Goal: Task Accomplishment & Management: Use online tool/utility

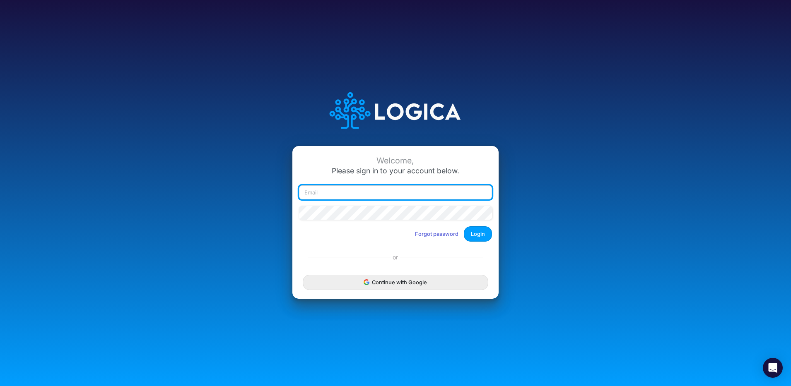
click at [375, 192] on input "email" at bounding box center [395, 192] width 193 height 14
paste input "carissa.castro+sharegood@logica.cloud"
type input "carissa.castro+sharegood@logica.cloud"
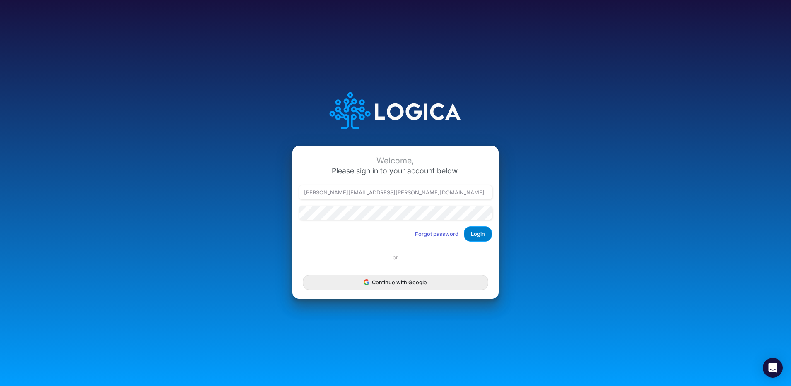
click at [482, 236] on button "Login" at bounding box center [478, 233] width 28 height 15
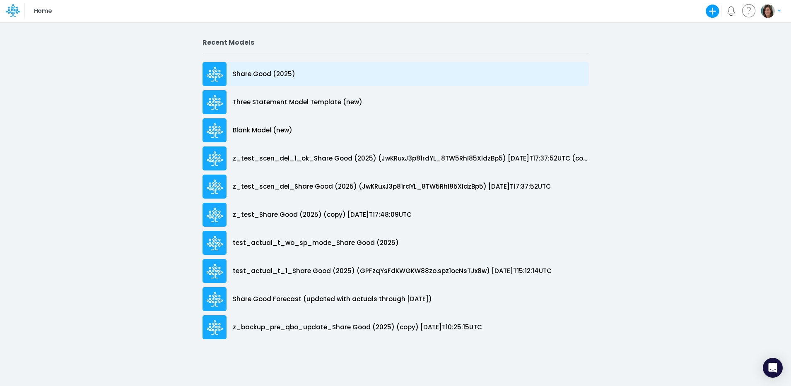
click at [265, 77] on p "Share Good (2025)" at bounding box center [264, 75] width 63 height 10
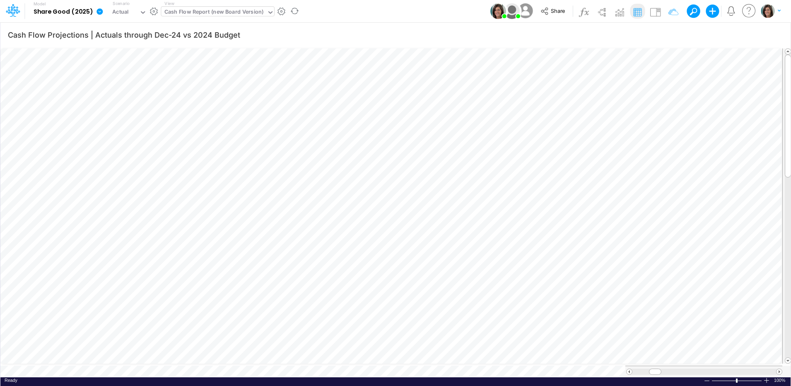
click at [197, 12] on div "Cash Flow Report (new Board Version)" at bounding box center [213, 13] width 99 height 10
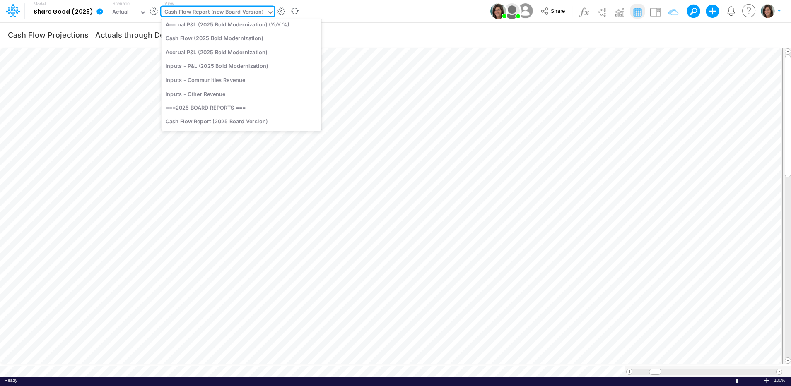
scroll to position [69, 0]
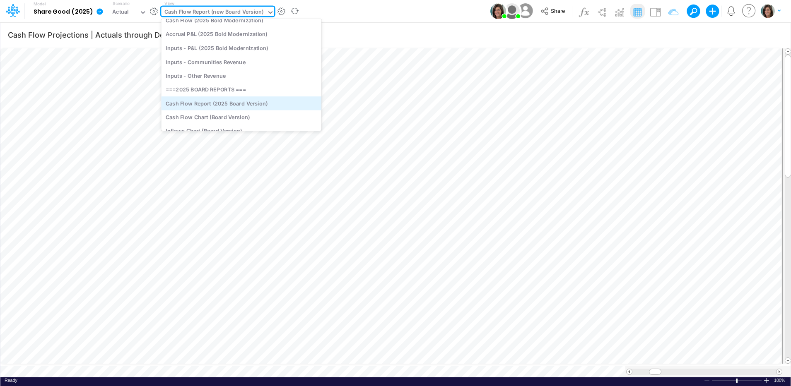
click at [245, 105] on div "Cash Flow Report (2025 Board Version)" at bounding box center [241, 103] width 160 height 14
type input "Cash Flow Projections | Actuals through [DATE]-25 vs 2025 Budget"
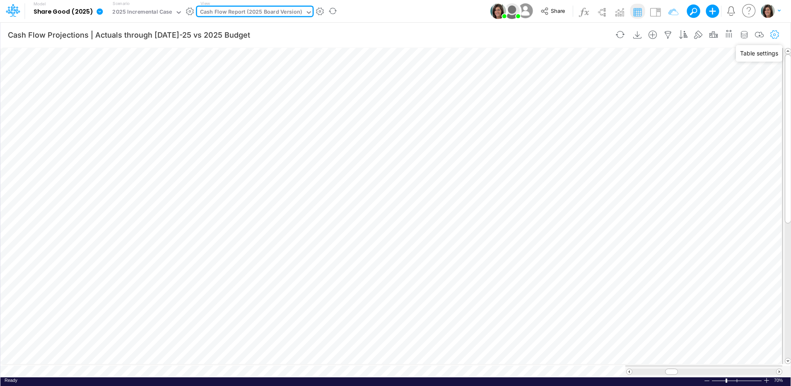
click at [775, 33] on icon "button" at bounding box center [774, 35] width 12 height 9
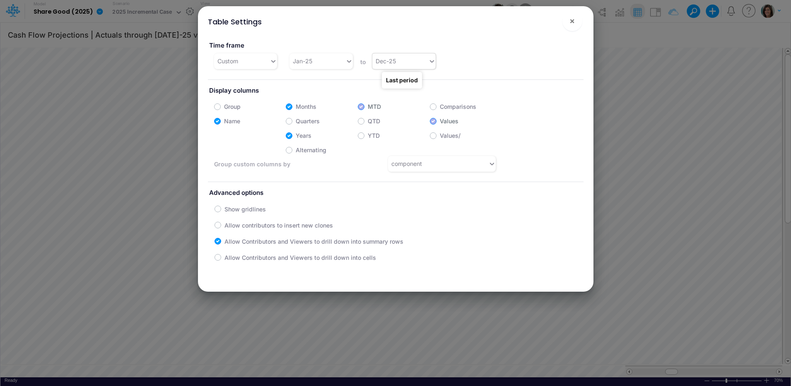
click at [403, 62] on div "Dec-25" at bounding box center [400, 61] width 56 height 14
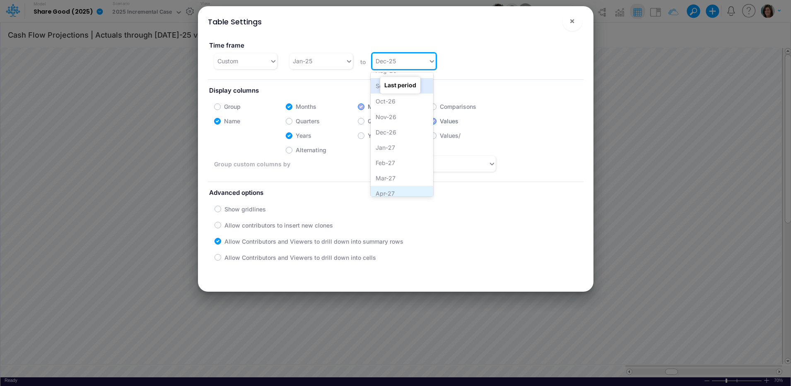
scroll to position [712, 0]
click at [414, 95] on div "Dec-26" at bounding box center [402, 91] width 63 height 15
click at [571, 23] on span "×" at bounding box center [571, 21] width 5 height 10
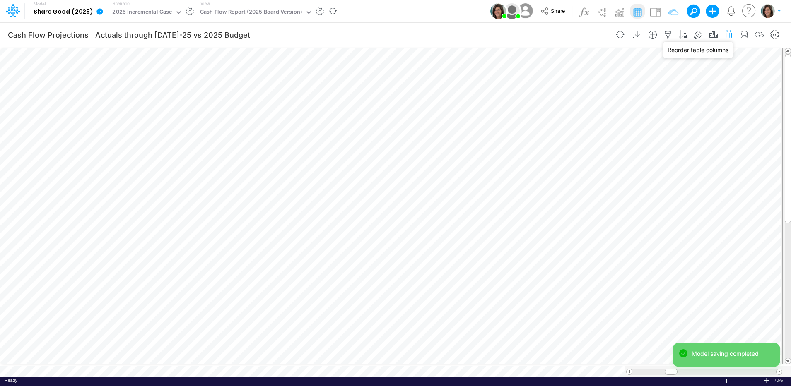
click at [729, 33] on icon "button" at bounding box center [728, 33] width 9 height 12
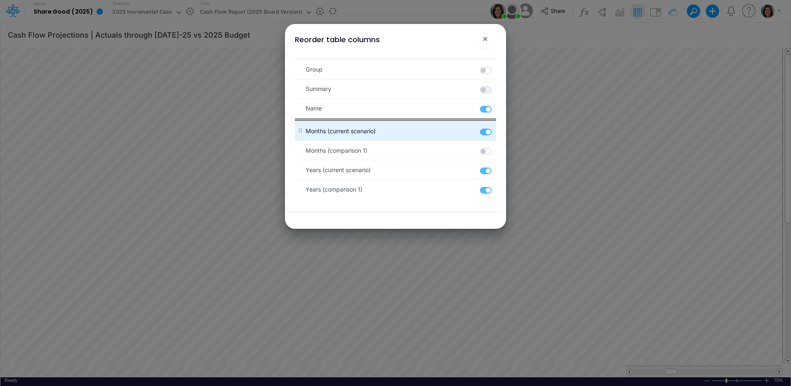
click at [495, 128] on label at bounding box center [495, 128] width 1 height 0
click at [495, 132] on input "checkbox" at bounding box center [497, 130] width 5 height 5
checkbox input "false"
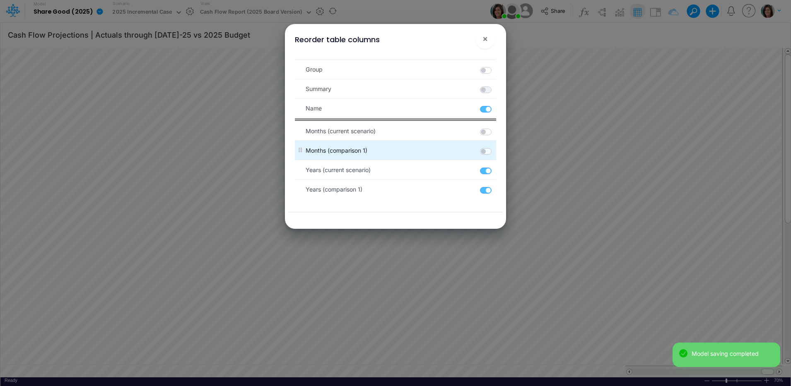
click at [495, 147] on label at bounding box center [495, 147] width 1 height 0
click at [495, 152] on 1 "checkbox" at bounding box center [497, 149] width 5 height 5
checkbox 1 "true"
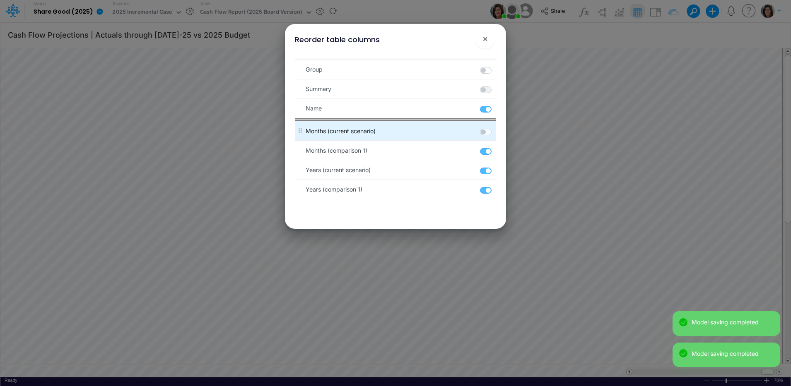
click at [495, 128] on label at bounding box center [495, 128] width 1 height 0
click at [495, 132] on input "checkbox" at bounding box center [497, 130] width 5 height 5
checkbox input "true"
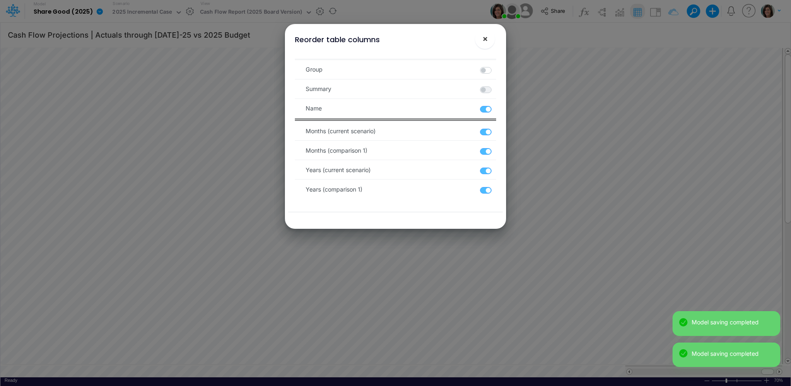
click at [491, 38] on button "×" at bounding box center [485, 39] width 20 height 20
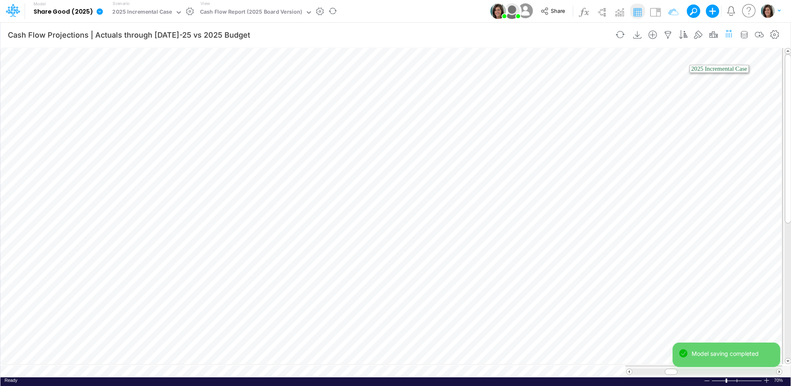
click at [729, 34] on icon "button" at bounding box center [728, 33] width 9 height 12
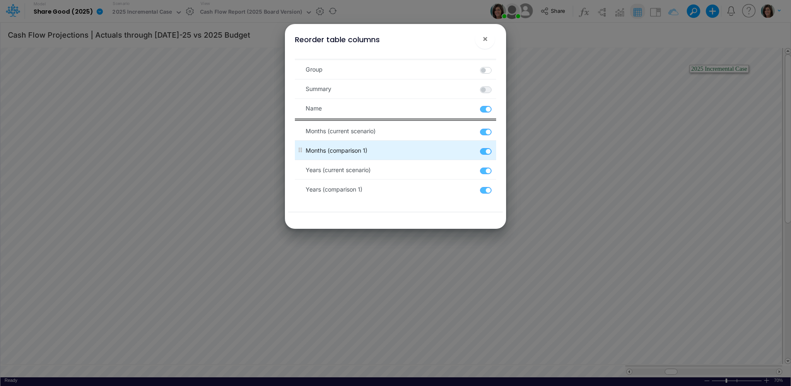
click at [495, 147] on label at bounding box center [495, 147] width 1 height 0
click at [495, 152] on 1 "checkbox" at bounding box center [497, 149] width 5 height 5
checkbox 1 "false"
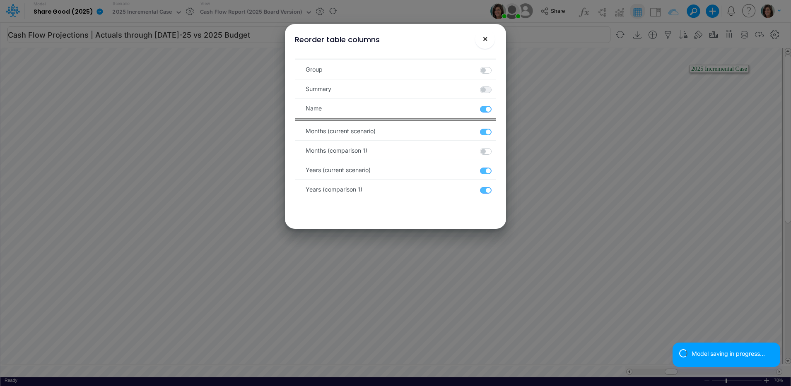
click at [489, 41] on button "×" at bounding box center [485, 39] width 20 height 20
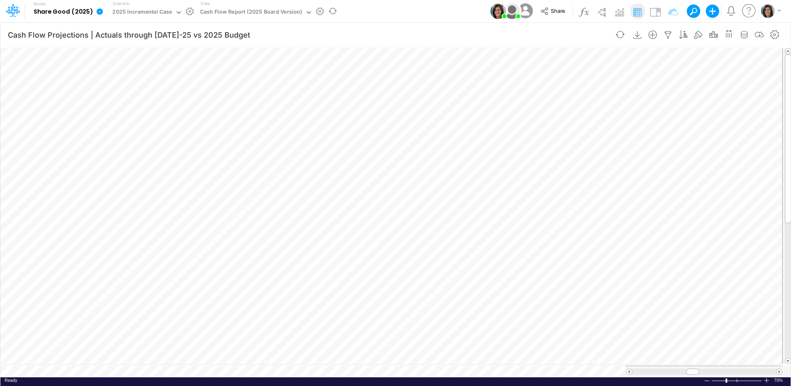
scroll to position [4, 1]
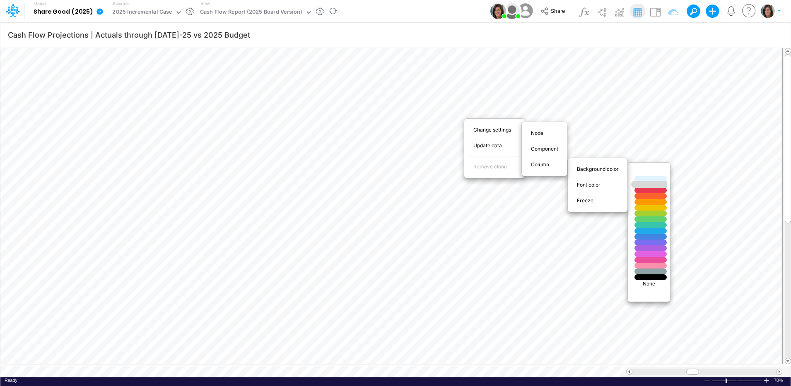
click at [652, 185] on div at bounding box center [650, 184] width 39 height 7
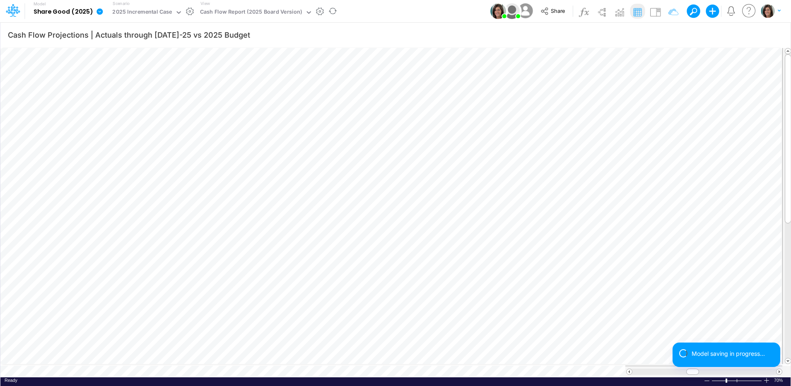
scroll to position [4, 1]
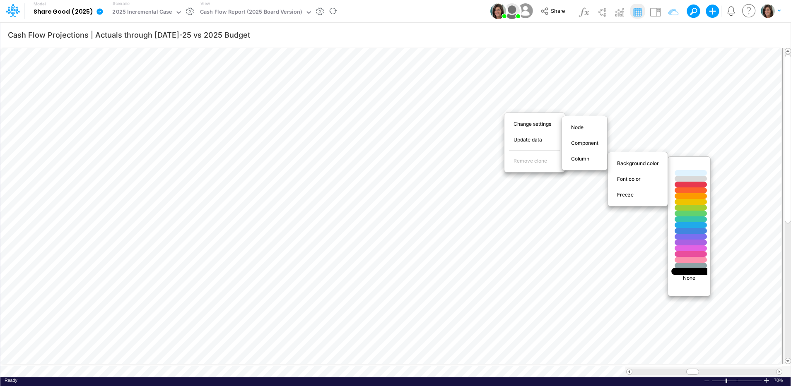
click at [693, 271] on div at bounding box center [690, 271] width 39 height 7
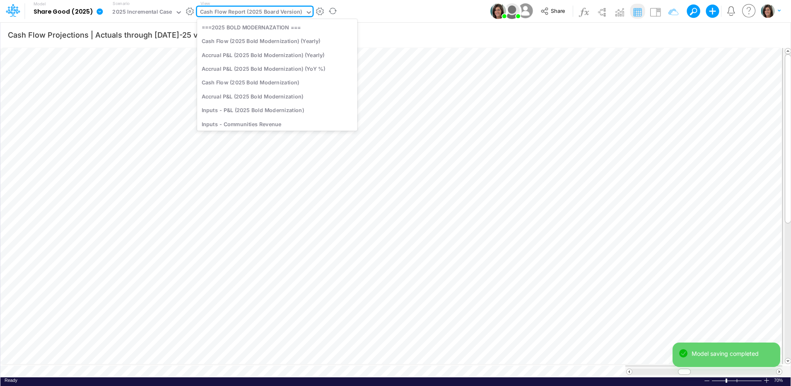
click at [233, 12] on div "Cash Flow Report (2025 Board Version)" at bounding box center [251, 13] width 102 height 10
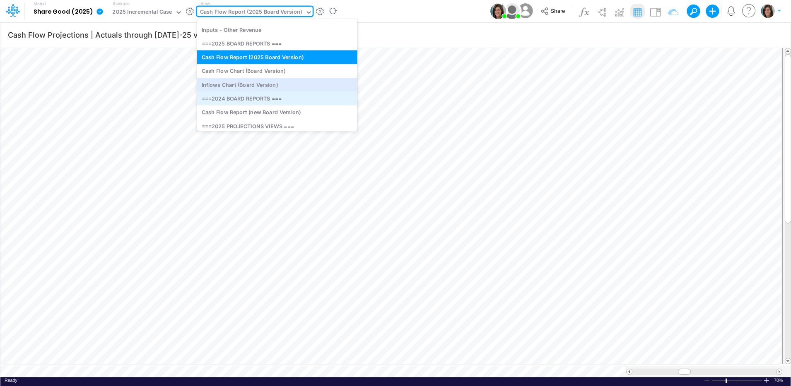
scroll to position [189, 0]
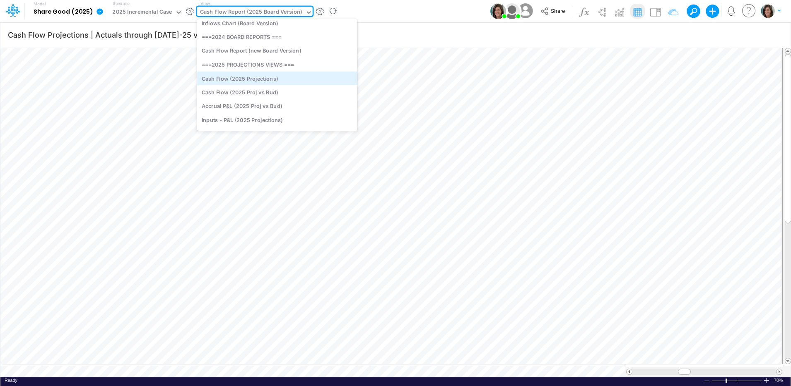
click at [268, 79] on div "Cash Flow (2025 Projections)" at bounding box center [277, 78] width 160 height 14
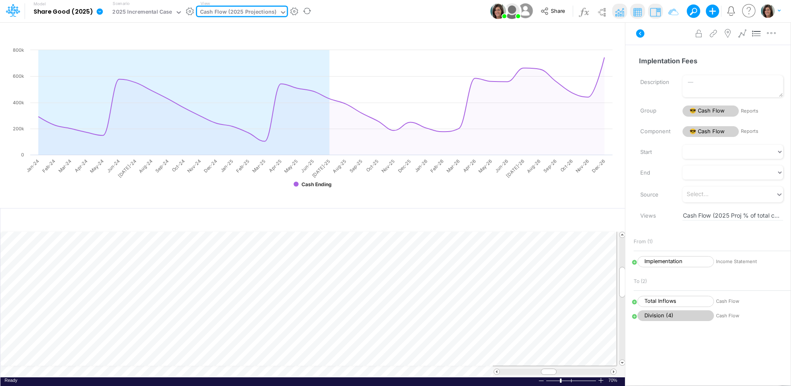
click at [240, 371] on td at bounding box center [308, 372] width 616 height 12
type input "Cash Flow Projections | Actuals through [DATE]-25 vs 2025 Budget"
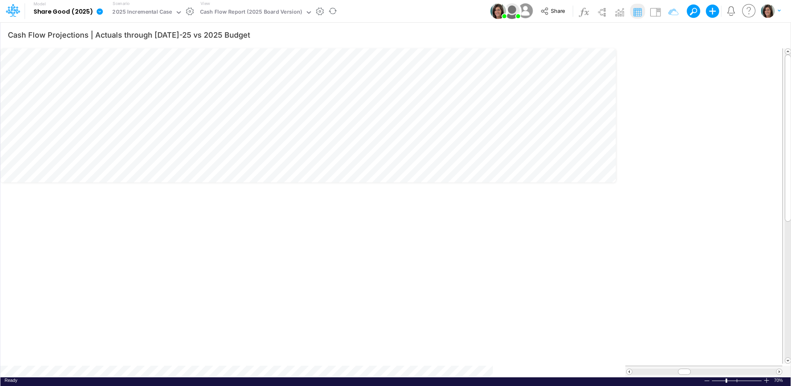
scroll to position [4, 1]
click at [99, 12] on icon at bounding box center [99, 11] width 6 height 6
click at [126, 85] on button "View model info" at bounding box center [141, 85] width 89 height 13
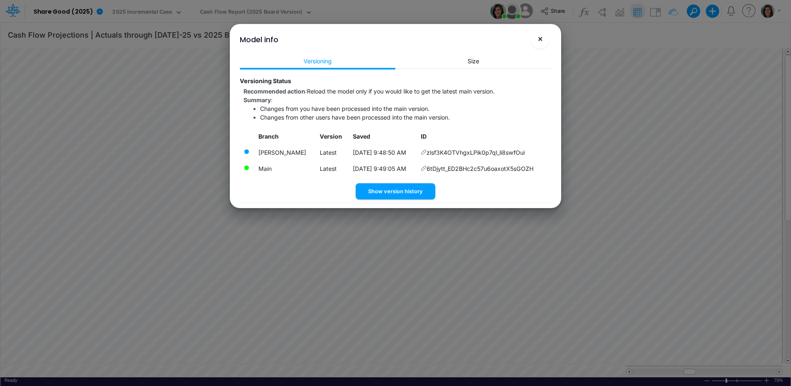
click at [537, 39] on button "×" at bounding box center [540, 39] width 20 height 20
